Goal: Transaction & Acquisition: Purchase product/service

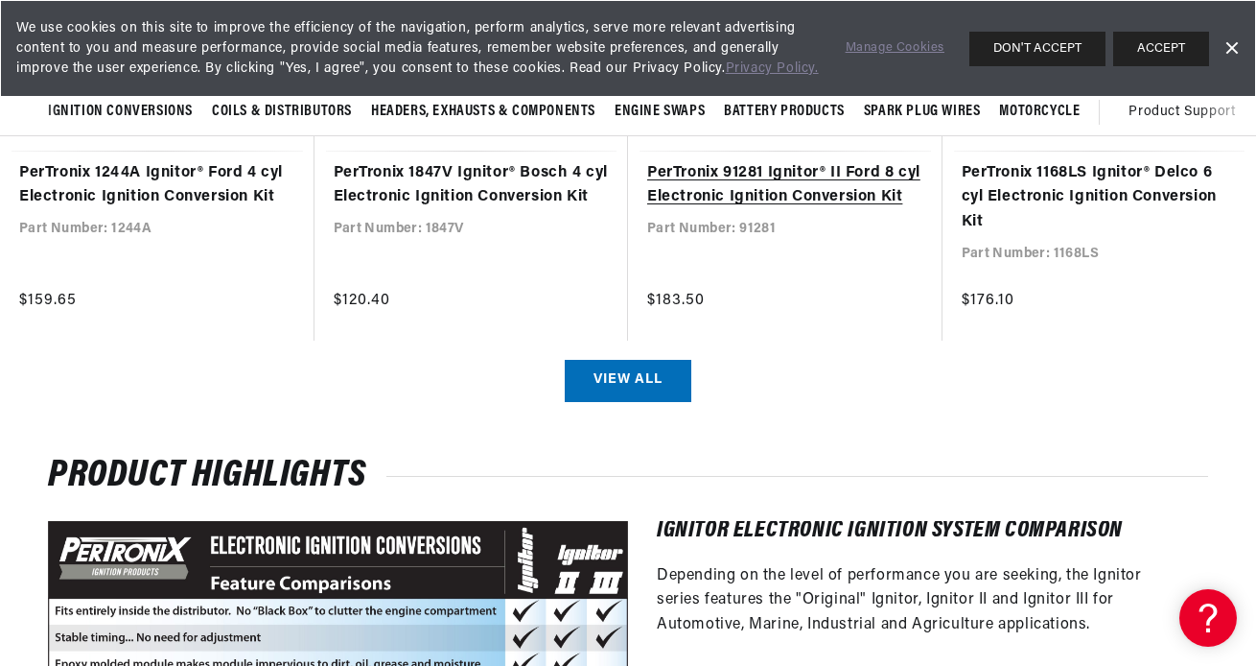
scroll to position [1495, 0]
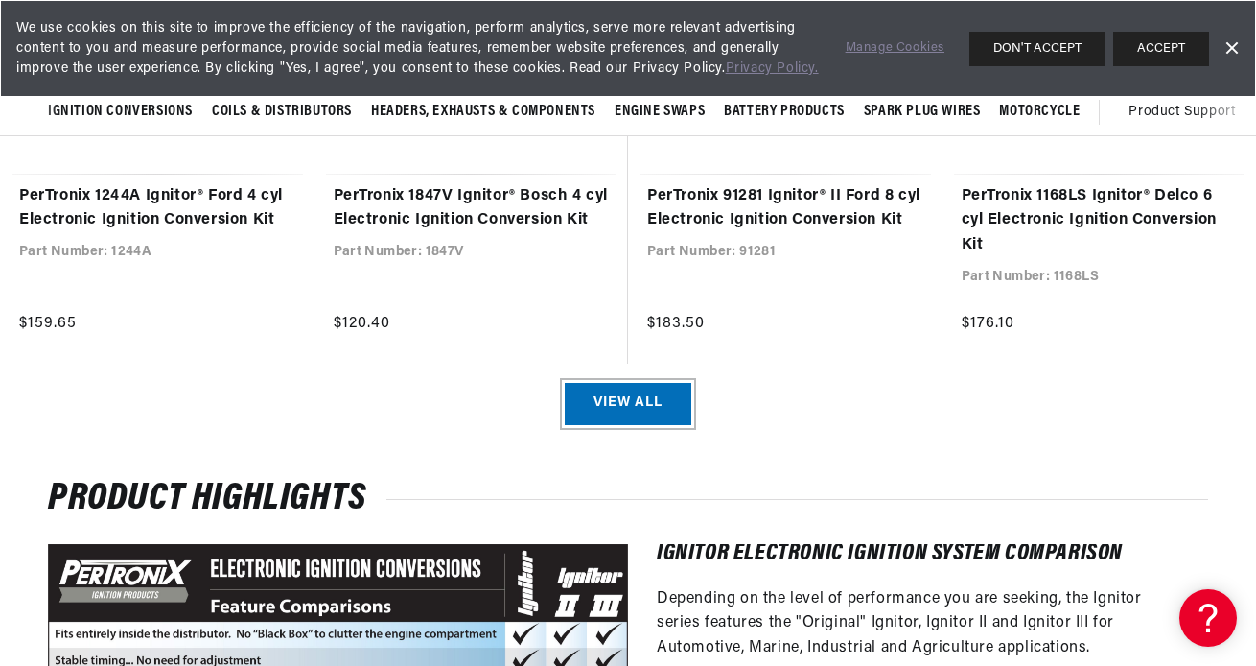
click at [630, 420] on link "View all" at bounding box center [628, 404] width 127 height 43
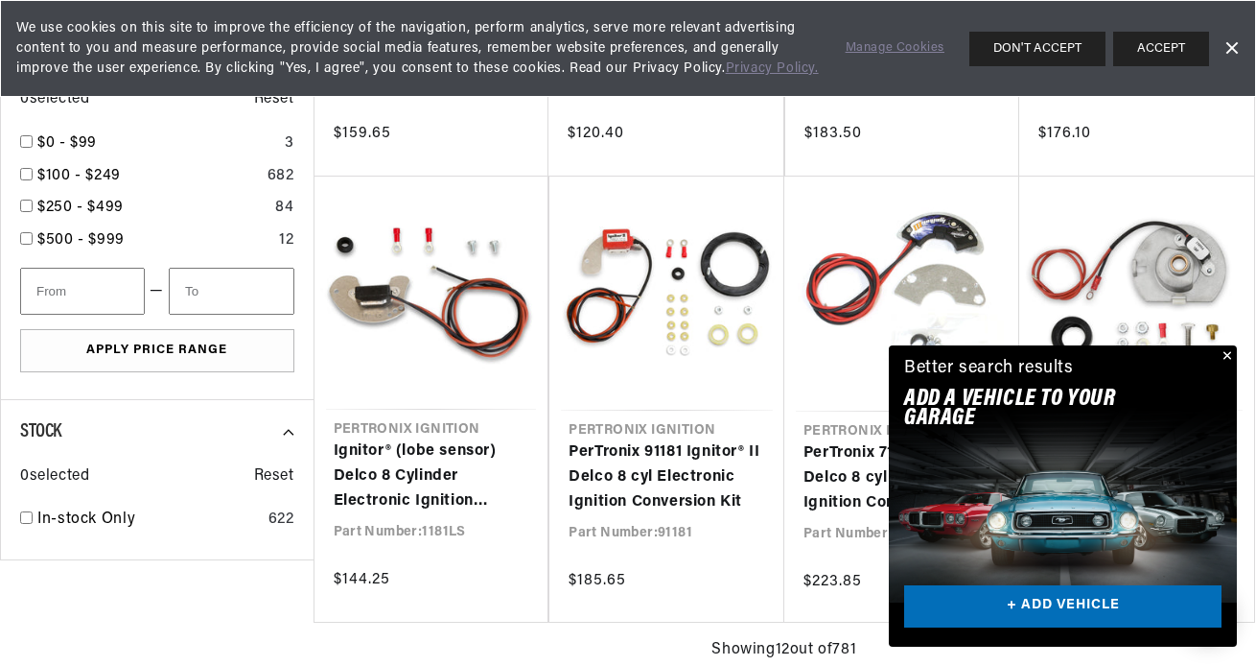
click at [1232, 357] on button "Close" at bounding box center [1225, 356] width 23 height 23
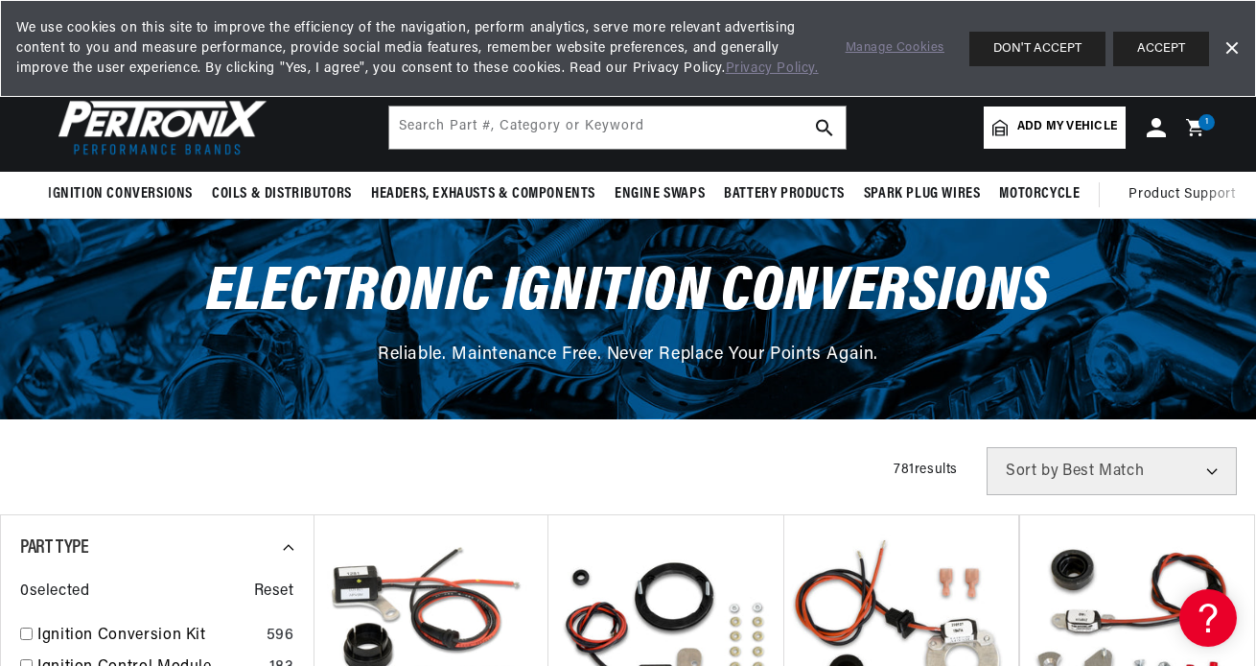
click at [1228, 50] on link "Dismiss Banner" at bounding box center [1231, 49] width 29 height 29
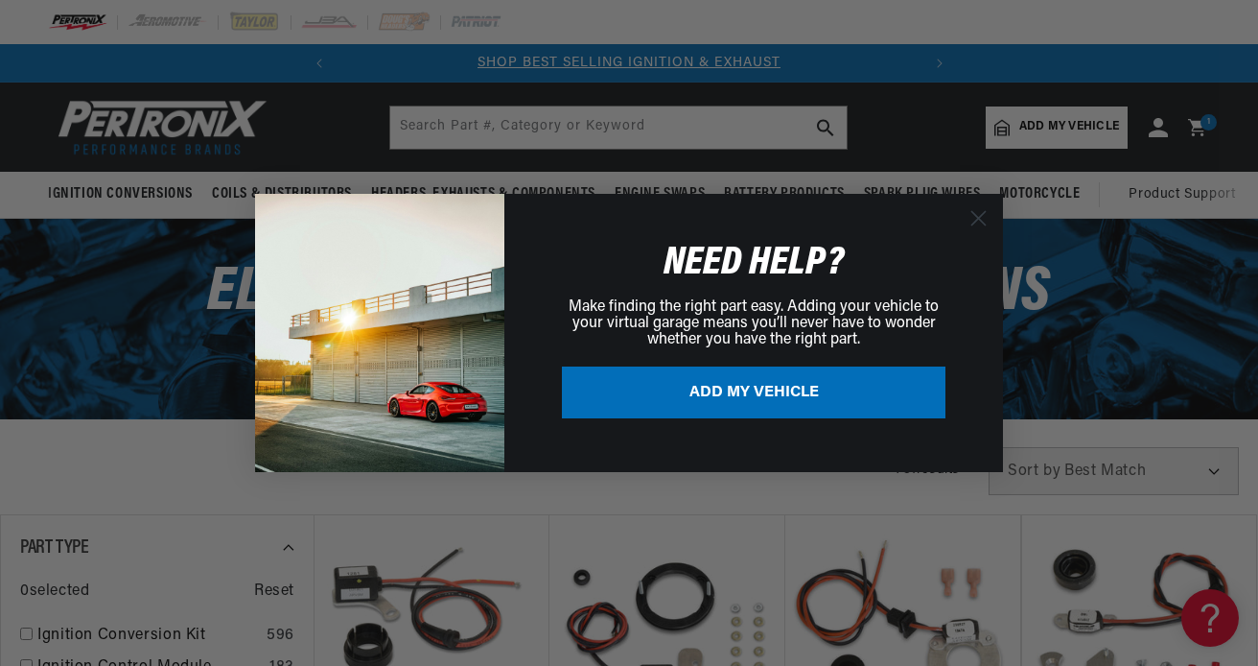
click at [814, 490] on div "Close dialog NEED HELP? Make finding the right part easy. Adding your vehicle t…" at bounding box center [629, 333] width 748 height 316
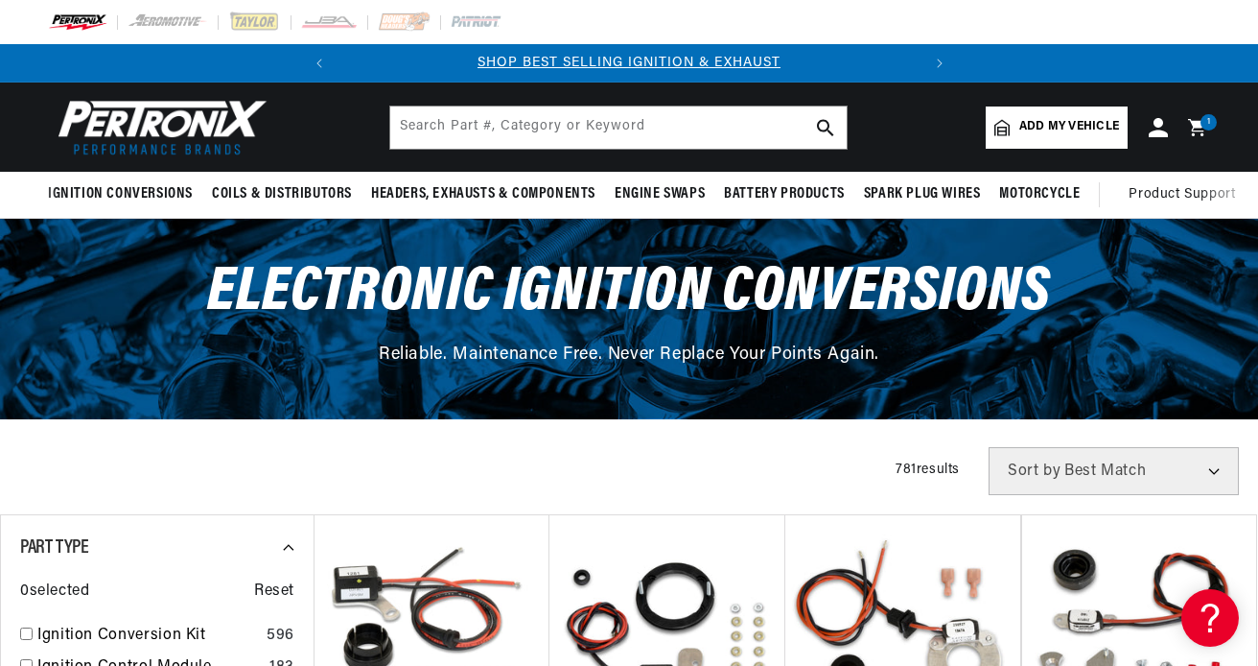
click at [700, 498] on div "Close dialog NEED HELP? Make finding the right part easy. Adding your vehicle t…" at bounding box center [629, 333] width 1258 height 666
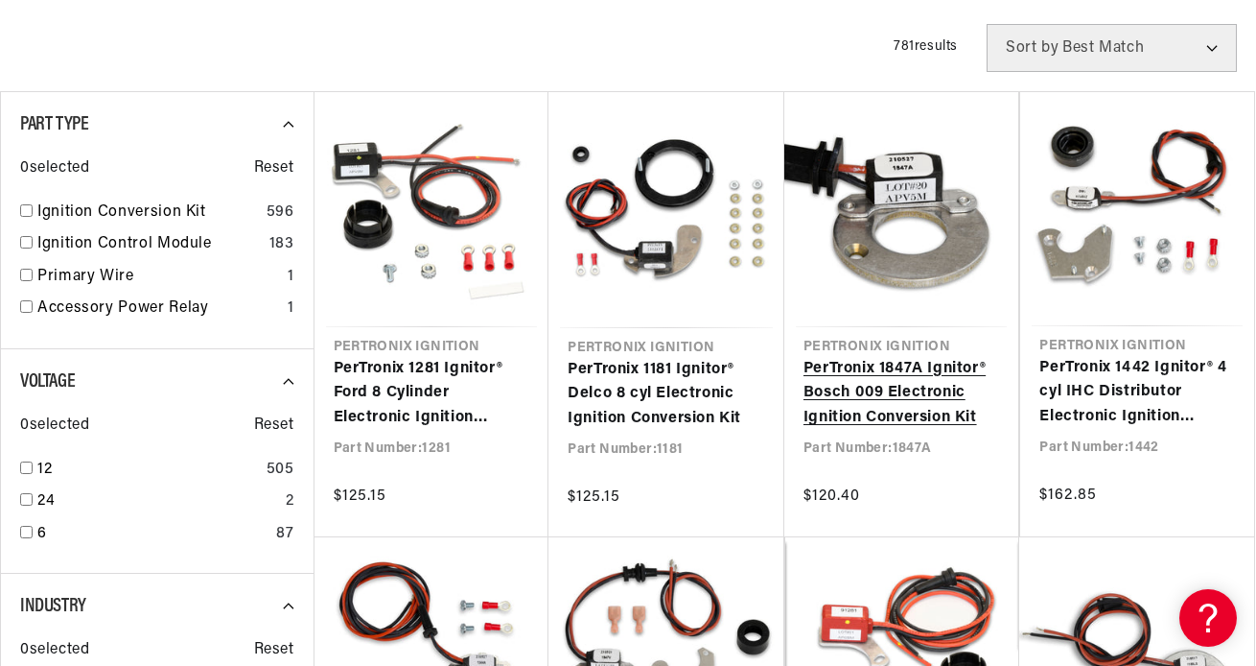
scroll to position [427, 0]
